Goal: Find contact information: Find contact information

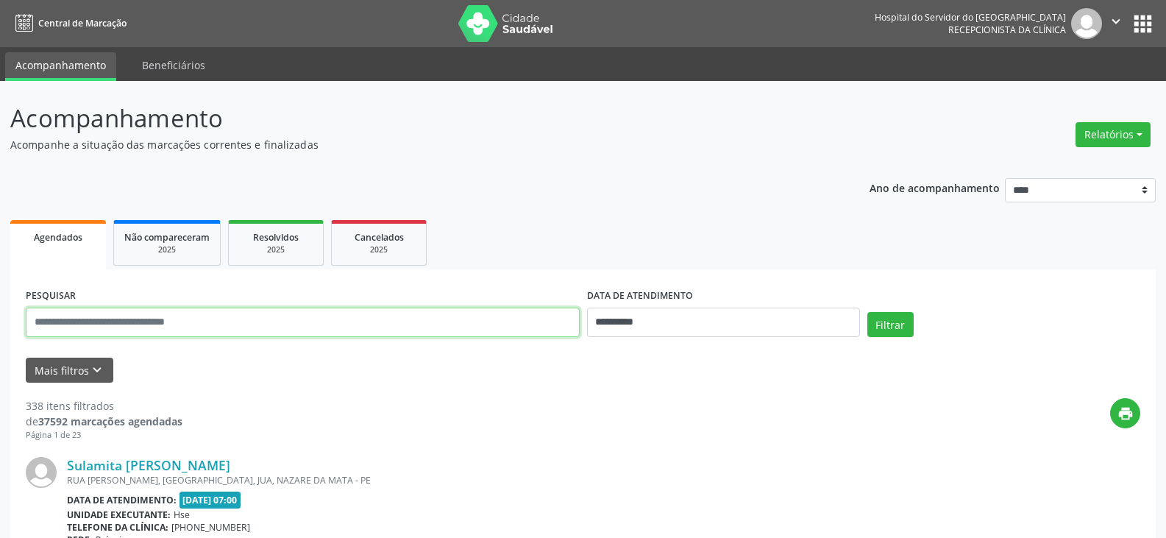
click at [214, 324] on input "text" at bounding box center [303, 321] width 554 height 29
type input "*"
click at [349, 320] on input "text" at bounding box center [303, 321] width 554 height 29
paste input "**********"
type input "**********"
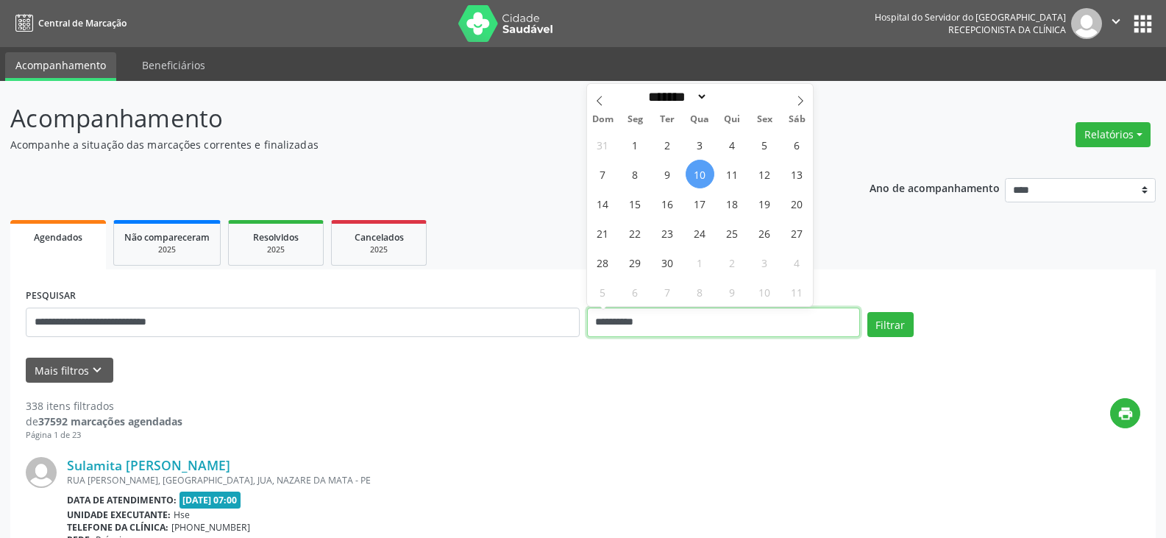
click at [601, 321] on input "**********" at bounding box center [723, 321] width 273 height 29
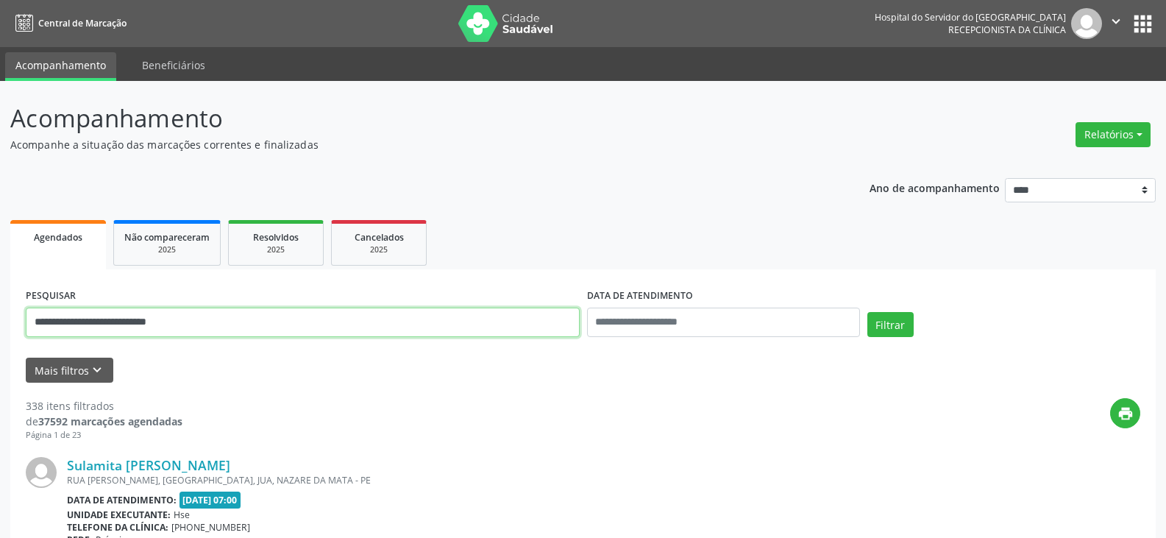
click at [553, 323] on input "**********" at bounding box center [303, 321] width 554 height 29
click at [867, 312] on button "Filtrar" at bounding box center [890, 324] width 46 height 25
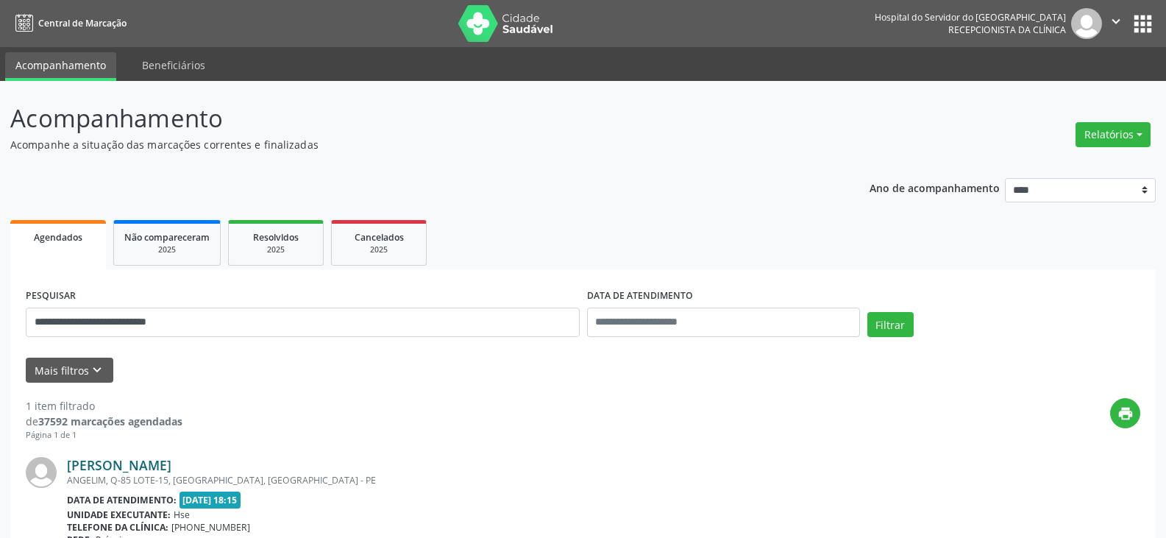
click at [171, 463] on link "[PERSON_NAME]" at bounding box center [119, 465] width 104 height 16
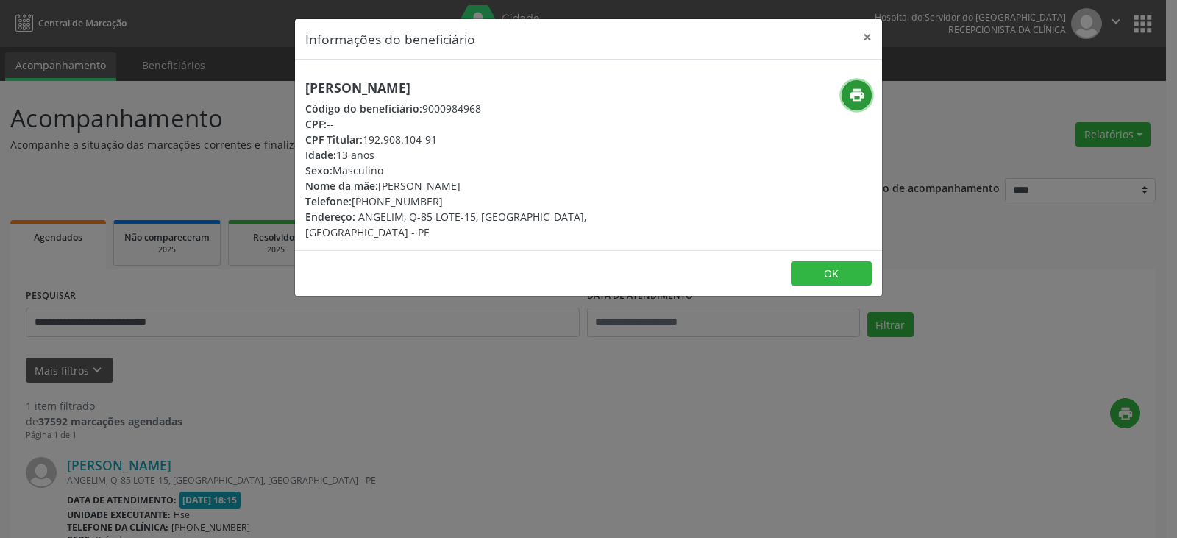
click at [858, 104] on button "print" at bounding box center [856, 95] width 30 height 30
drag, startPoint x: 377, startPoint y: 201, endPoint x: 448, endPoint y: 199, distance: 70.6
click at [448, 199] on div "Telefone: [PHONE_NUMBER]" at bounding box center [490, 200] width 371 height 15
copy div "98877-6624"
click at [864, 32] on button "×" at bounding box center [866, 37] width 29 height 36
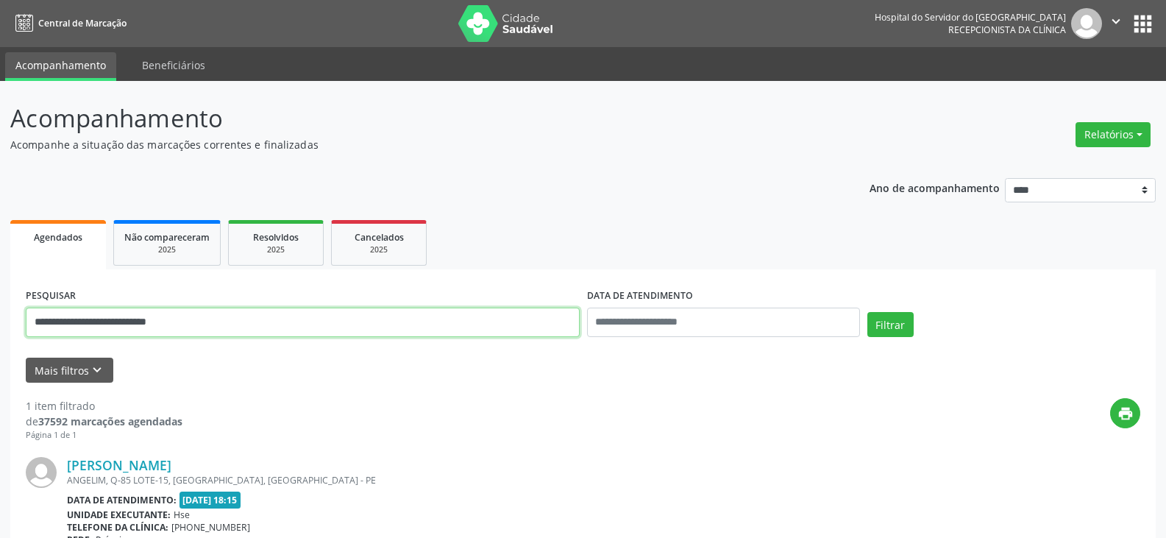
drag, startPoint x: 322, startPoint y: 318, endPoint x: 0, endPoint y: 326, distance: 322.3
click at [0, 326] on div "**********" at bounding box center [583, 386] width 1166 height 610
type input "**********"
click at [867, 312] on button "Filtrar" at bounding box center [890, 324] width 46 height 25
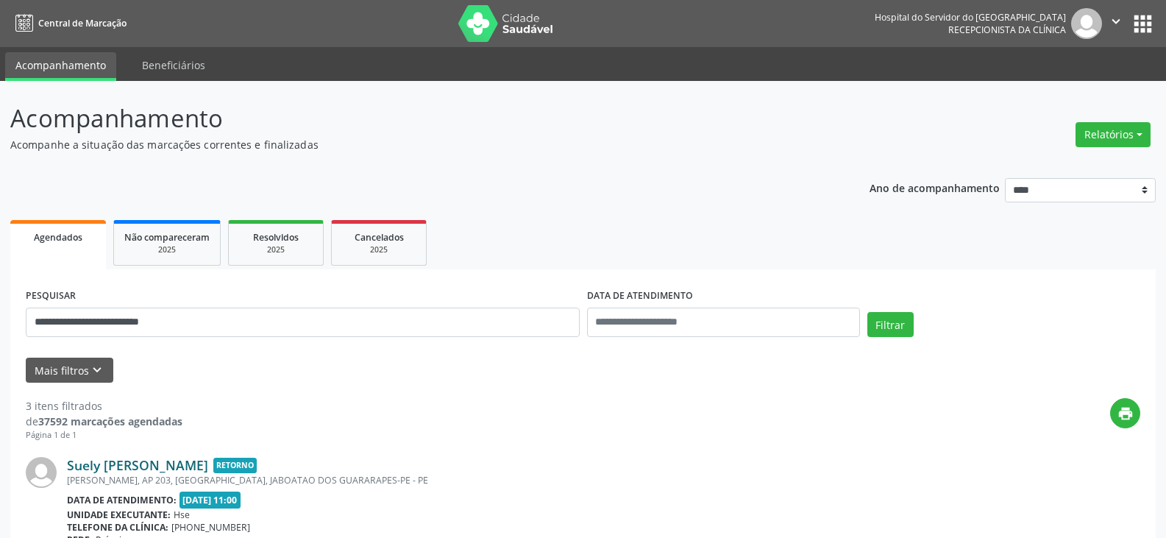
click at [204, 472] on link "Suely [PERSON_NAME]" at bounding box center [137, 465] width 141 height 16
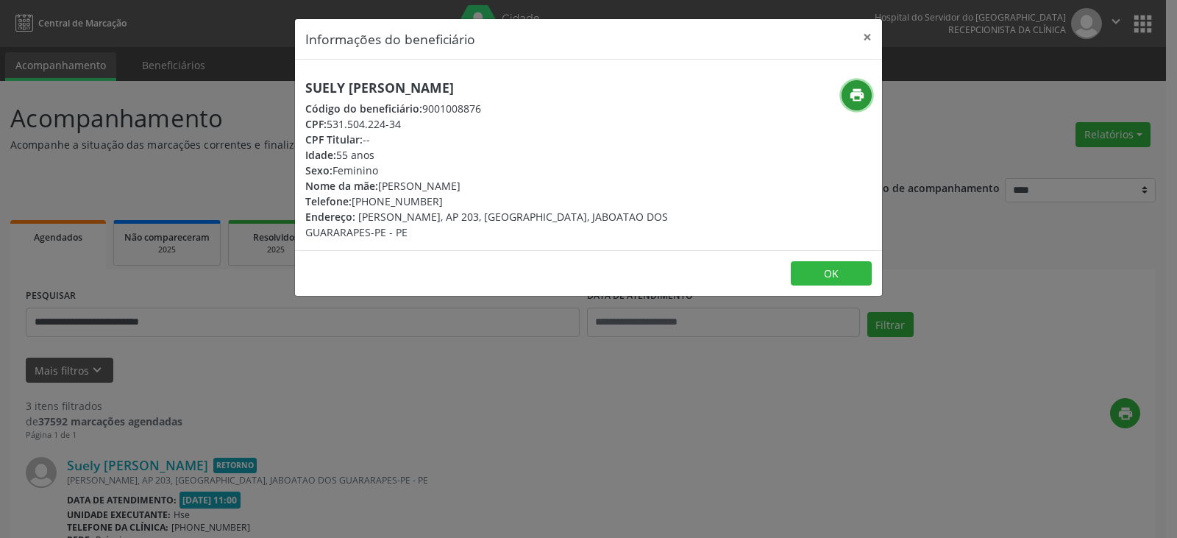
click at [857, 100] on icon "print" at bounding box center [857, 95] width 16 height 16
drag, startPoint x: 377, startPoint y: 200, endPoint x: 428, endPoint y: 199, distance: 51.5
click at [428, 199] on div "Telefone: [PHONE_NUMBER]" at bounding box center [490, 200] width 371 height 15
copy div "98745-6477"
click at [861, 36] on button "×" at bounding box center [866, 37] width 29 height 36
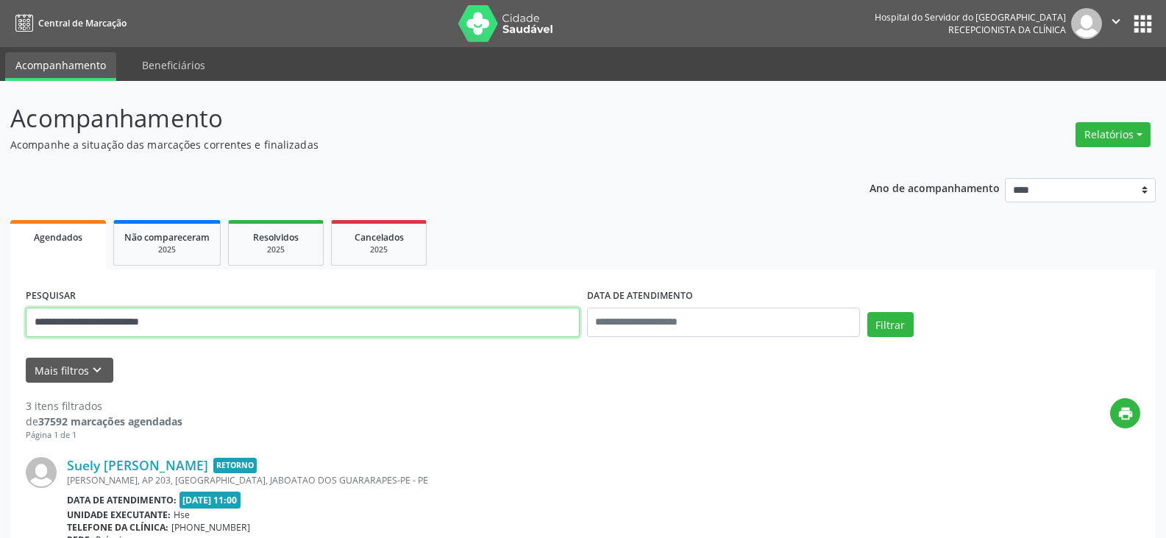
drag, startPoint x: 288, startPoint y: 327, endPoint x: 0, endPoint y: 326, distance: 287.6
type input "**********"
click at [867, 312] on button "Filtrar" at bounding box center [890, 324] width 46 height 25
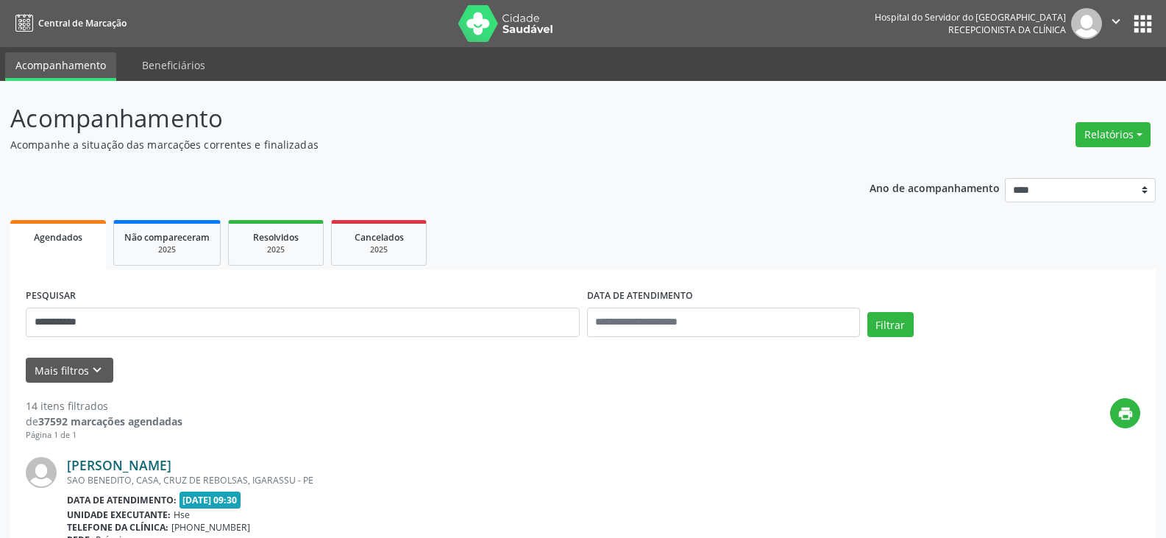
click at [118, 466] on link "[PERSON_NAME]" at bounding box center [119, 465] width 104 height 16
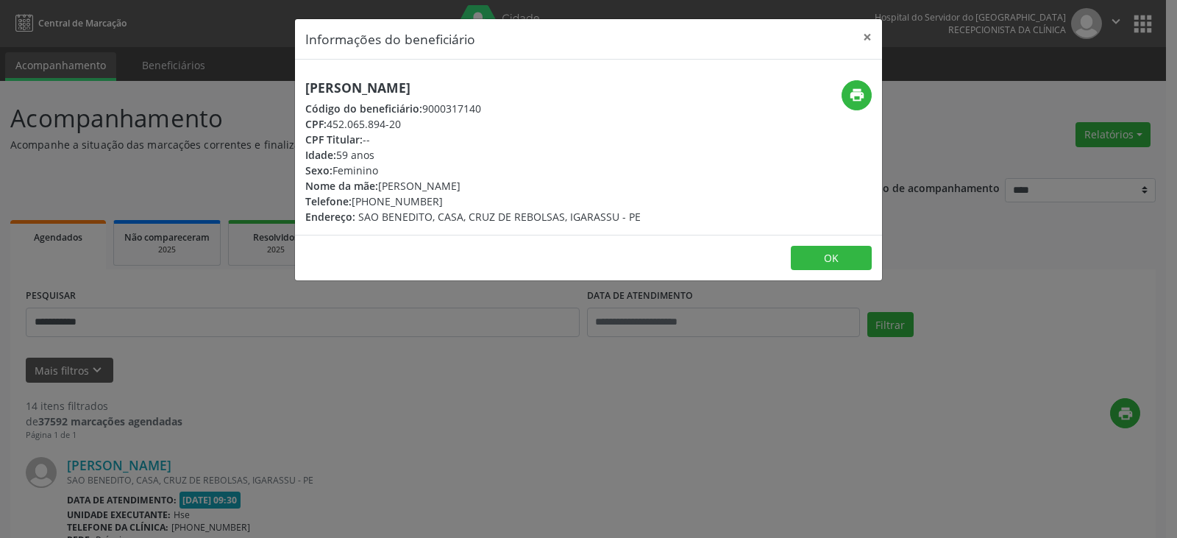
drag, startPoint x: 491, startPoint y: 85, endPoint x: 305, endPoint y: 77, distance: 186.3
click at [305, 77] on div "[PERSON_NAME] Código do beneficiário: 9000317140 CPF: 452.065.894-20 CPF Titula…" at bounding box center [588, 147] width 587 height 175
copy h5 "[PERSON_NAME]"
click at [858, 96] on icon "print" at bounding box center [857, 95] width 16 height 16
click at [859, 44] on button "×" at bounding box center [866, 37] width 29 height 36
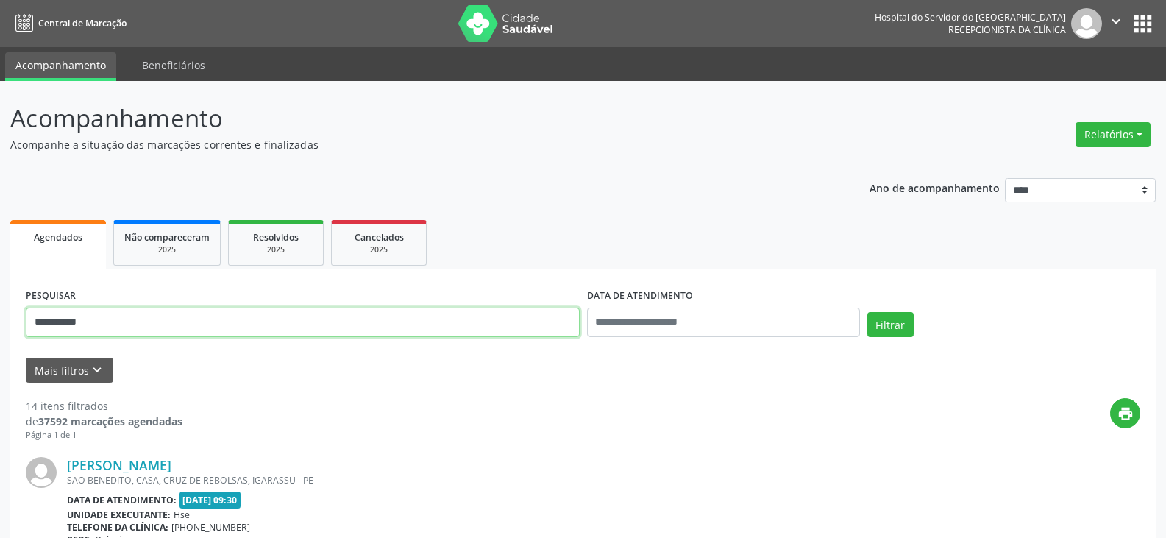
drag, startPoint x: 308, startPoint y: 329, endPoint x: 0, endPoint y: 328, distance: 308.2
click at [867, 312] on button "Filtrar" at bounding box center [890, 324] width 46 height 25
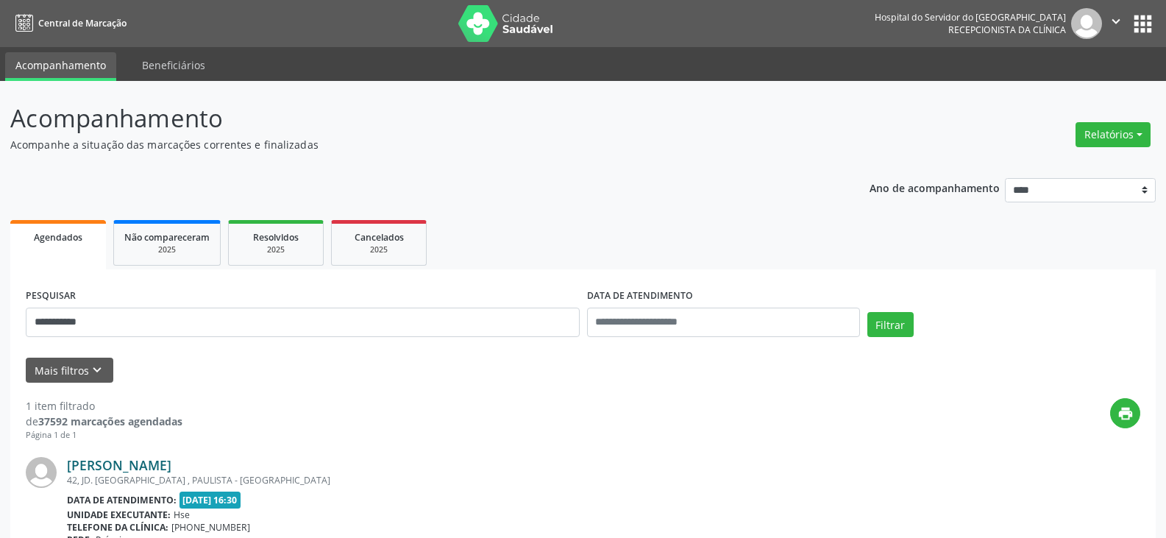
click at [118, 465] on link "[PERSON_NAME]" at bounding box center [119, 465] width 104 height 16
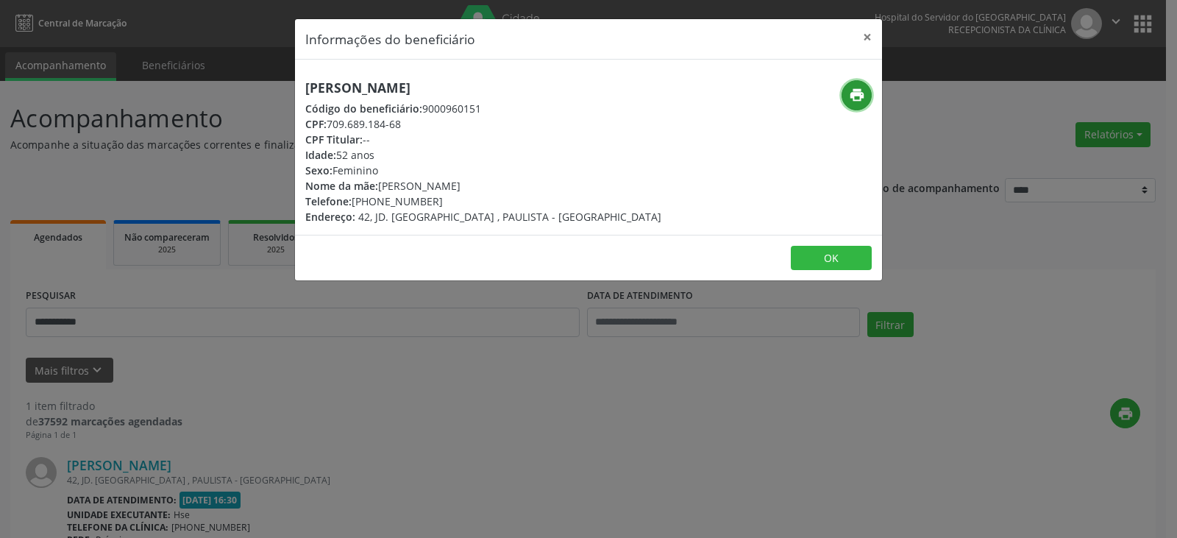
click at [858, 96] on icon "print" at bounding box center [857, 95] width 16 height 16
drag, startPoint x: 372, startPoint y: 200, endPoint x: 444, endPoint y: 200, distance: 72.1
click at [444, 200] on div "Telefone: [PHONE_NUMBER]" at bounding box center [483, 200] width 356 height 15
copy div "99966-4779"
click at [861, 36] on button "×" at bounding box center [866, 37] width 29 height 36
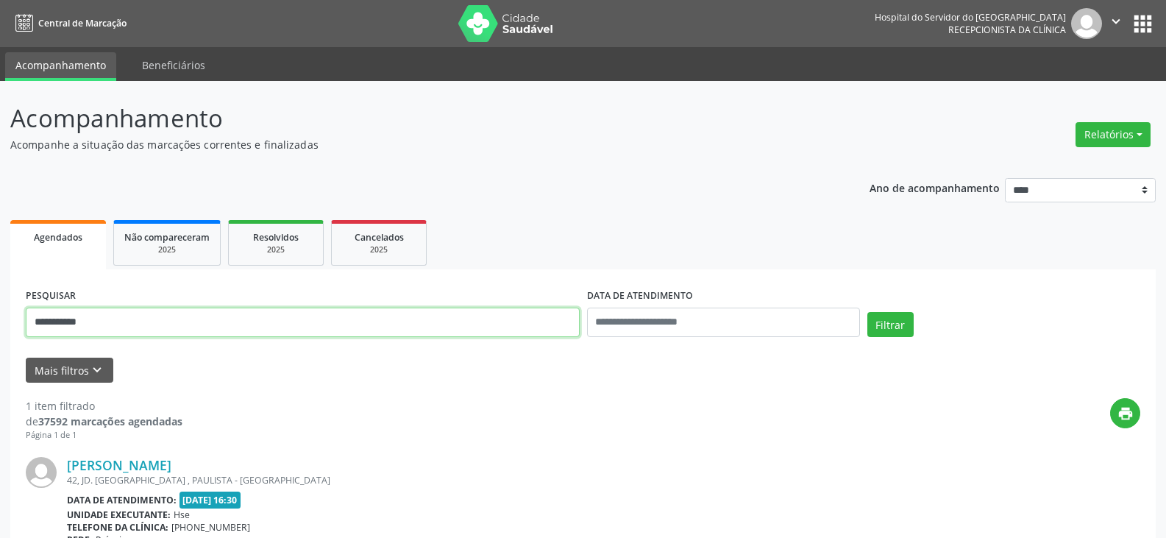
drag, startPoint x: 299, startPoint y: 315, endPoint x: 0, endPoint y: 291, distance: 299.6
click at [0, 299] on div "**********" at bounding box center [583, 386] width 1166 height 610
type input "**********"
click at [867, 312] on button "Filtrar" at bounding box center [890, 324] width 46 height 25
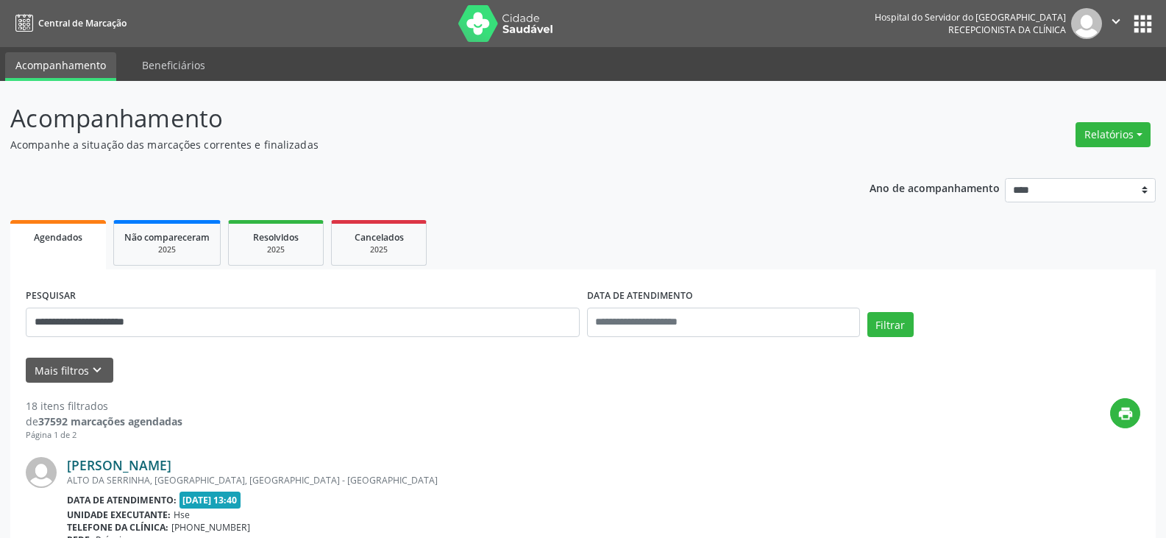
click at [171, 462] on link "[PERSON_NAME]" at bounding box center [119, 465] width 104 height 16
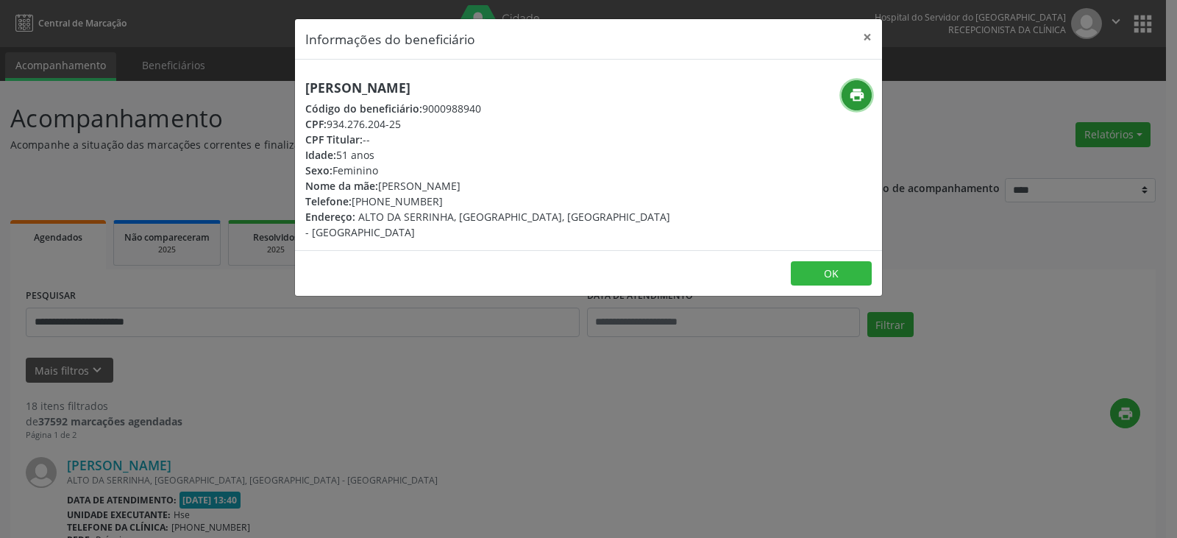
click at [853, 92] on icon "print" at bounding box center [857, 95] width 16 height 16
